Goal: Task Accomplishment & Management: Manage account settings

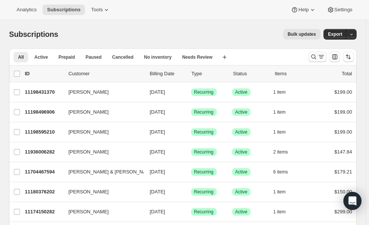
click at [317, 54] on icon "Search and filter results" at bounding box center [314, 57] width 8 height 8
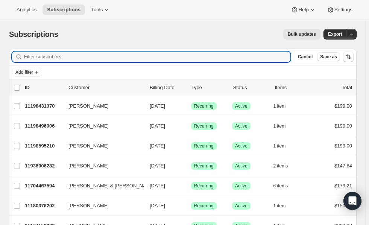
paste input "jarsut@gmail.com"
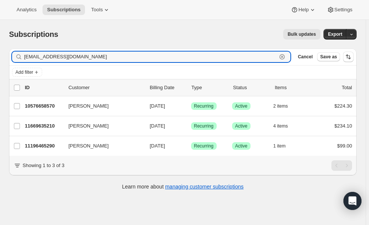
type input "jarsut@gmail.com"
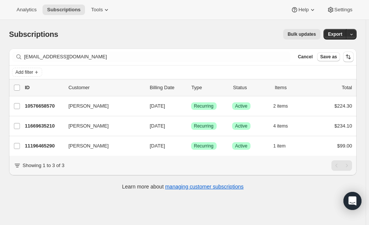
click at [312, 54] on span "Cancel" at bounding box center [305, 57] width 15 height 6
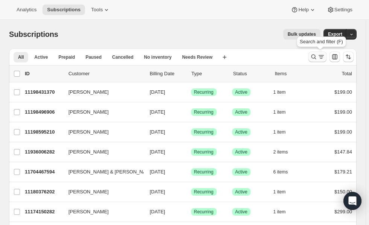
click at [317, 54] on icon "Search and filter results" at bounding box center [314, 57] width 8 height 8
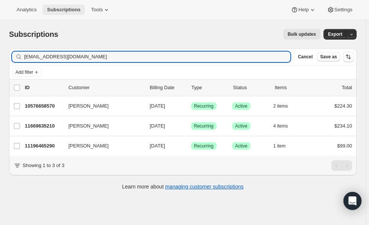
type input "jarsut@gmail.com"
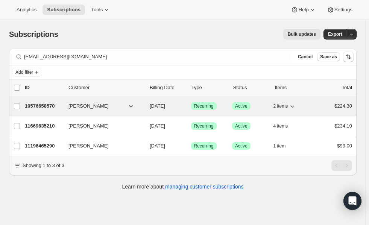
click at [41, 104] on p "10576658570" at bounding box center [44, 106] width 38 height 8
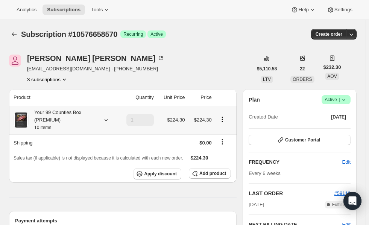
click at [106, 121] on icon at bounding box center [106, 120] width 8 height 8
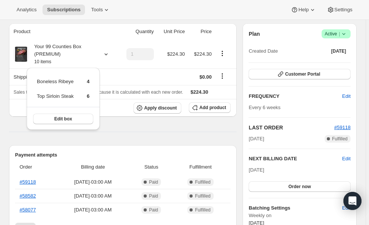
scroll to position [68, 0]
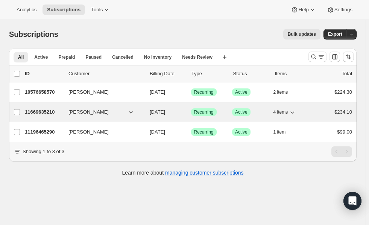
click at [43, 113] on p "11669635210" at bounding box center [44, 112] width 38 height 8
